Goal: Task Accomplishment & Management: Manage account settings

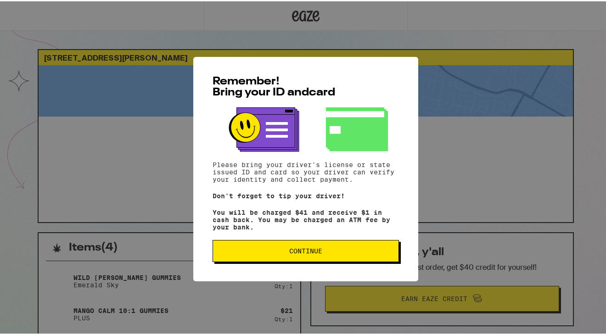
click at [330, 256] on button "Continue" at bounding box center [305, 250] width 186 height 22
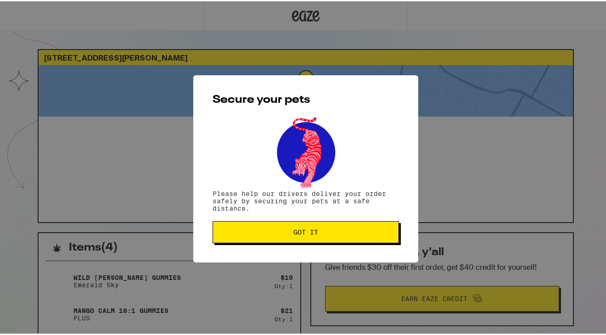
click at [319, 232] on span "Got it" at bounding box center [305, 231] width 171 height 6
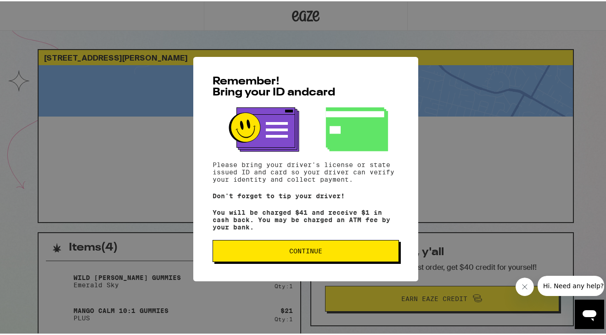
click at [312, 251] on span "Continue" at bounding box center [305, 249] width 33 height 6
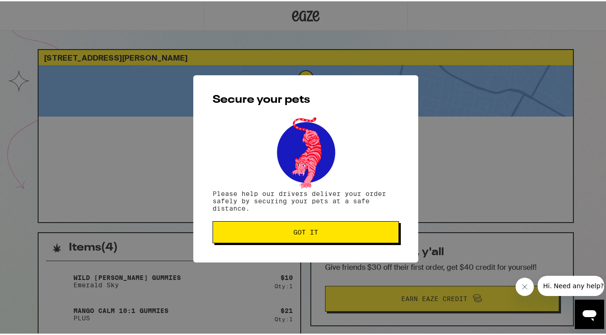
click at [317, 233] on span "Got it" at bounding box center [305, 231] width 171 height 6
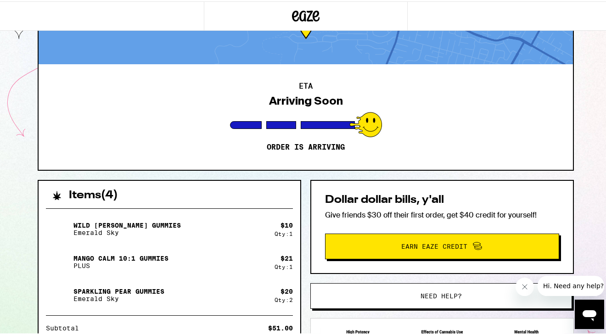
scroll to position [58, 0]
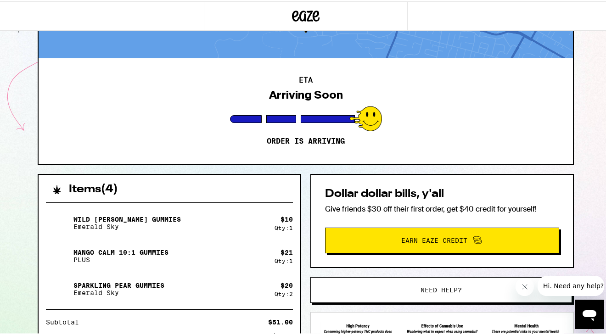
click at [437, 286] on span "Need help?" at bounding box center [440, 288] width 41 height 6
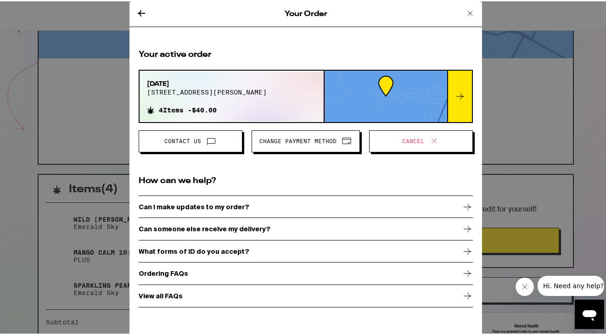
click at [303, 139] on span "Change Payment Method" at bounding box center [297, 140] width 77 height 6
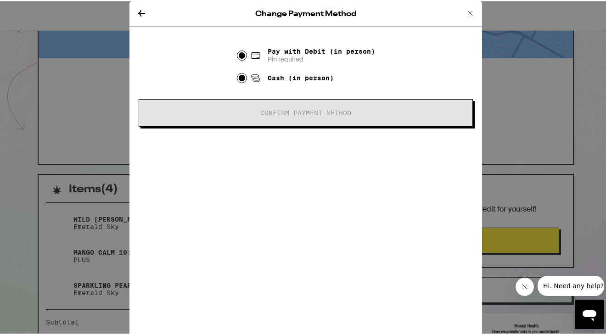
click at [238, 77] on input "Cash (in person)" at bounding box center [241, 76] width 9 height 9
radio input "true"
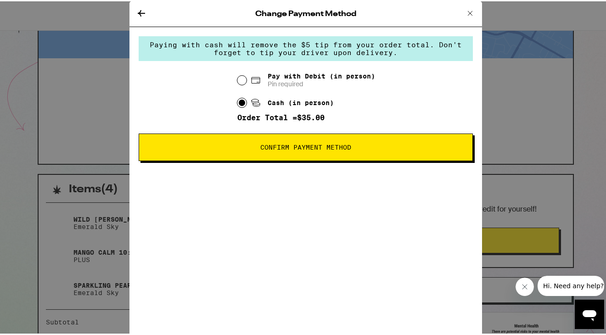
click at [301, 145] on span "Confirm Payment Method" at bounding box center [305, 146] width 91 height 6
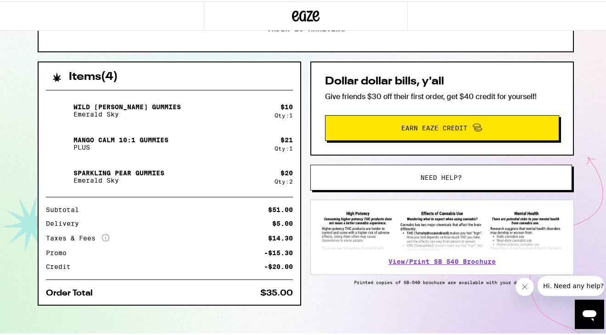
scroll to position [174, 0]
